Goal: Check status: Check status

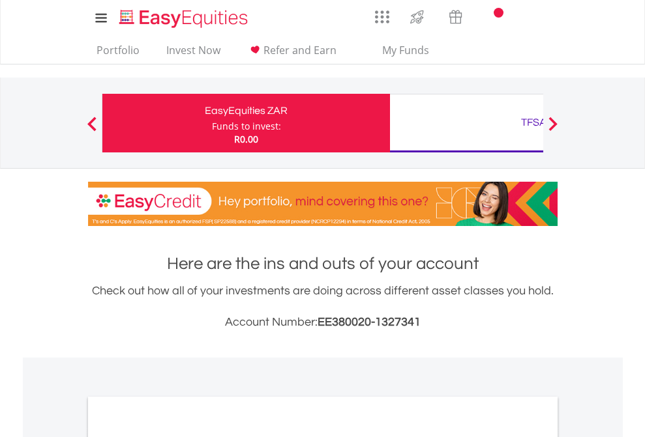
click at [212, 123] on div "Funds to invest:" at bounding box center [246, 126] width 69 height 13
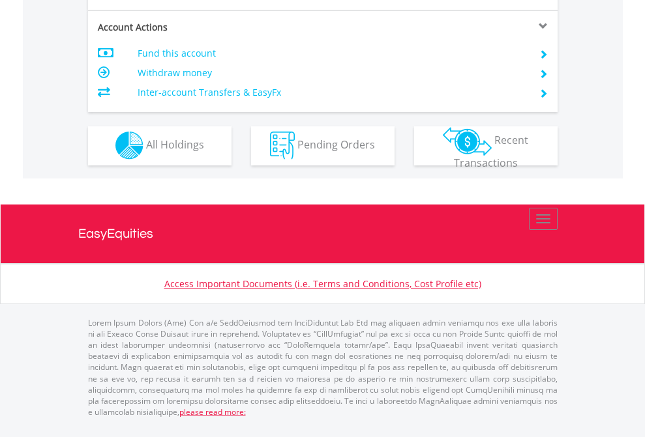
scroll to position [1219, 0]
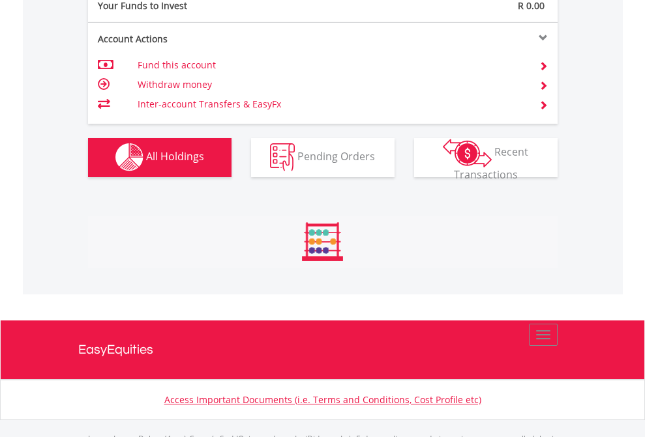
scroll to position [1291, 0]
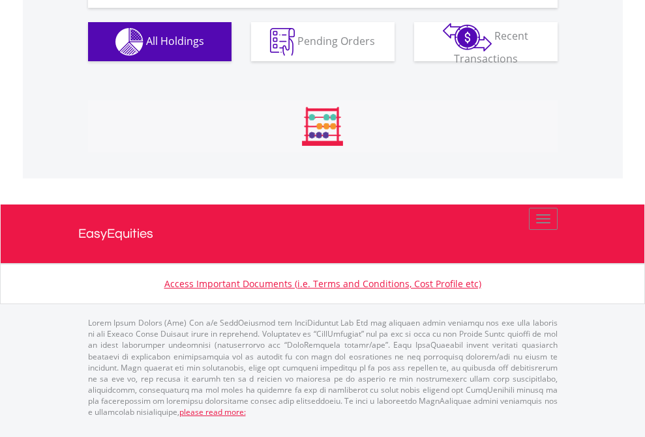
scroll to position [125, 205]
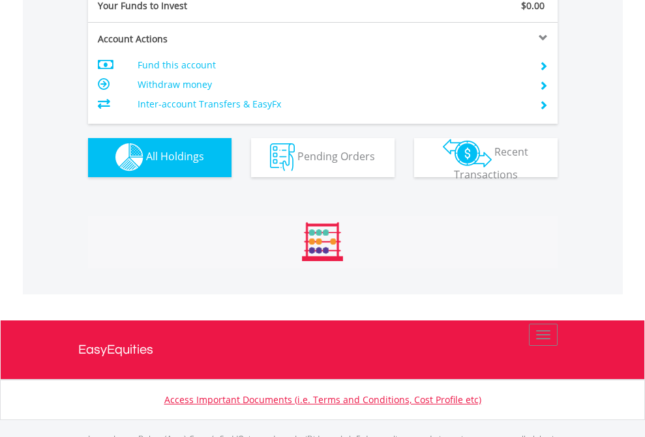
scroll to position [1291, 0]
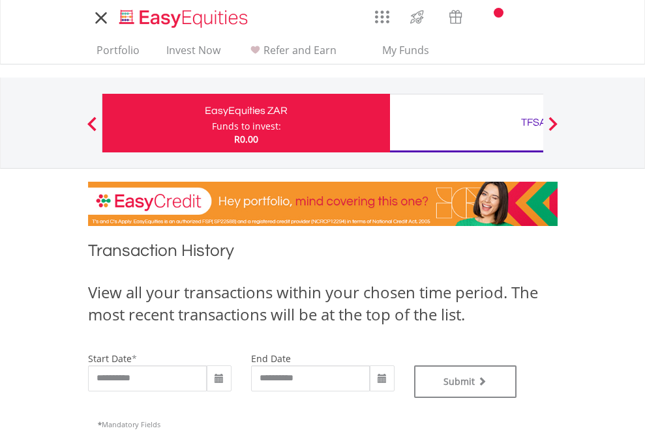
type input "**********"
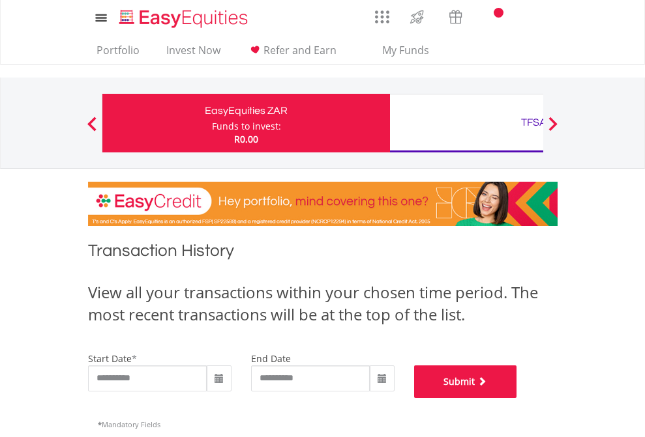
click at [517, 398] on button "Submit" at bounding box center [465, 382] width 103 height 33
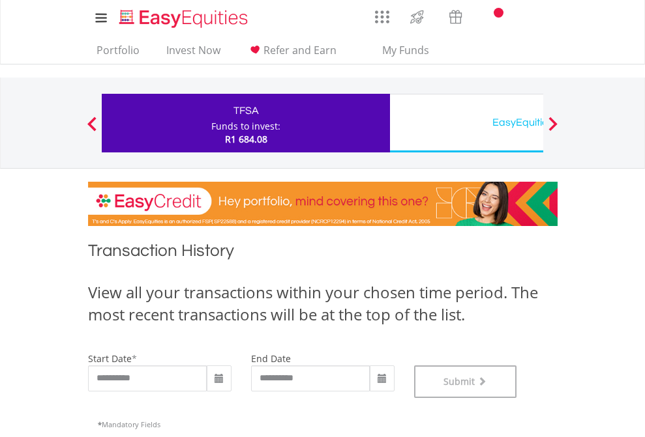
scroll to position [529, 0]
click at [466, 123] on div "EasyEquities USD" at bounding box center [534, 122] width 272 height 18
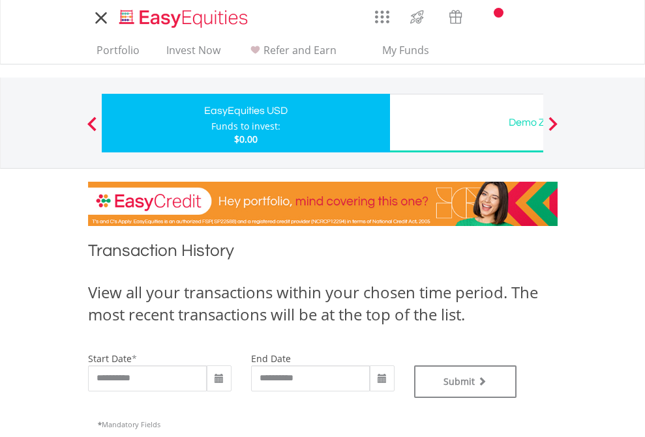
type input "**********"
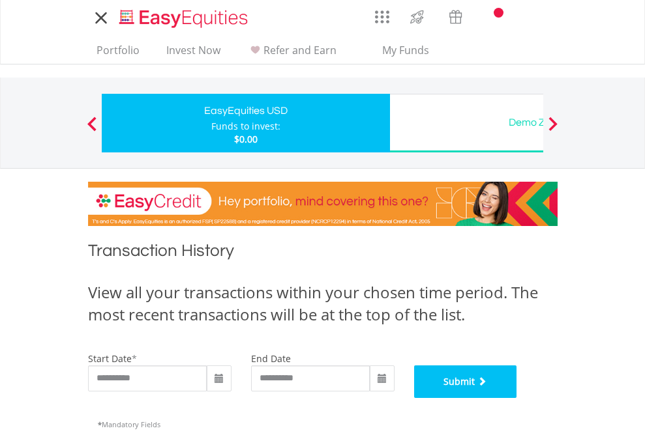
click at [517, 398] on button "Submit" at bounding box center [465, 382] width 103 height 33
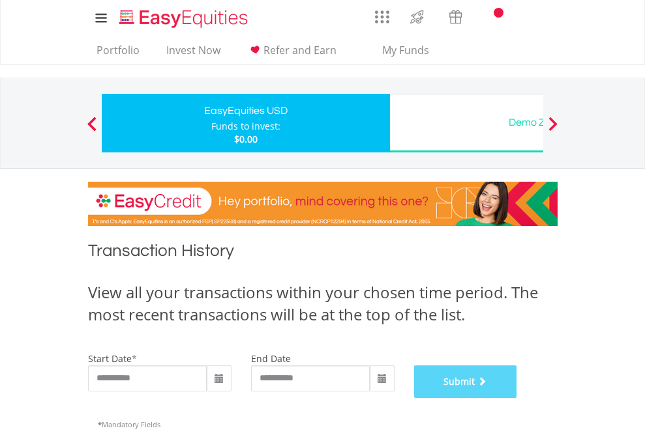
scroll to position [529, 0]
